Goal: Navigation & Orientation: Find specific page/section

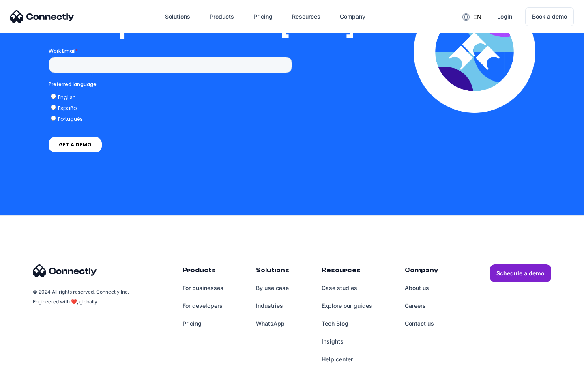
scroll to position [1658, 0]
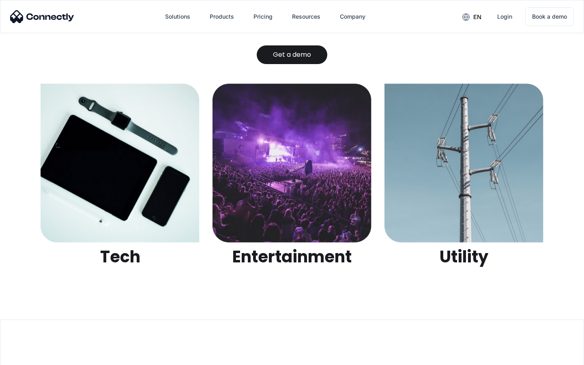
scroll to position [2560, 0]
